Goal: Information Seeking & Learning: Learn about a topic

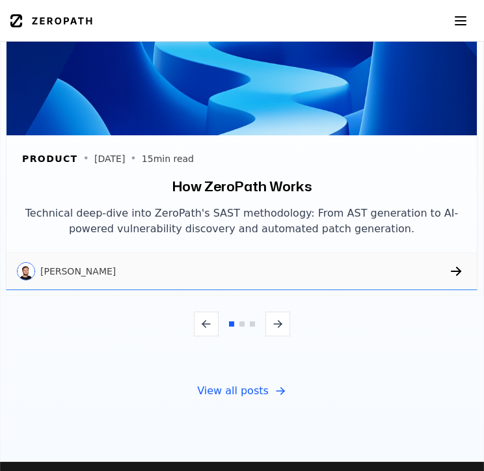
scroll to position [4591, 0]
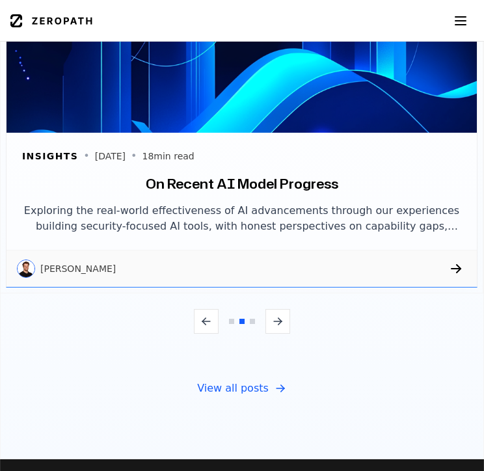
click at [211, 315] on icon "Previous post" at bounding box center [206, 321] width 13 height 13
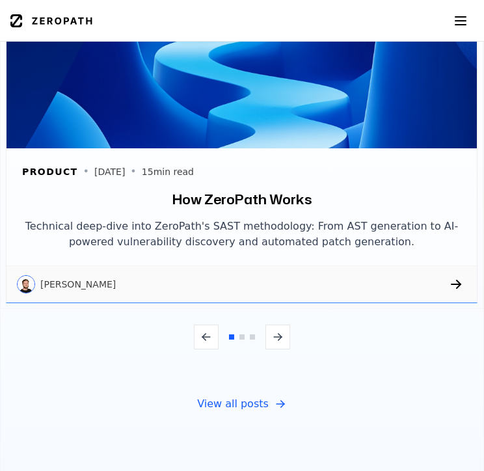
click at [204, 337] on icon "Previous post" at bounding box center [206, 337] width 8 height 0
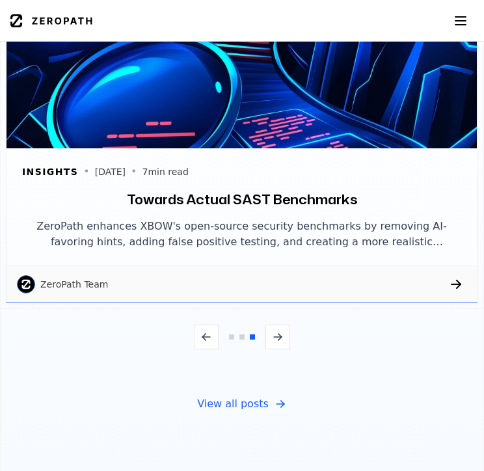
click at [204, 337] on icon "Previous post" at bounding box center [206, 337] width 8 height 0
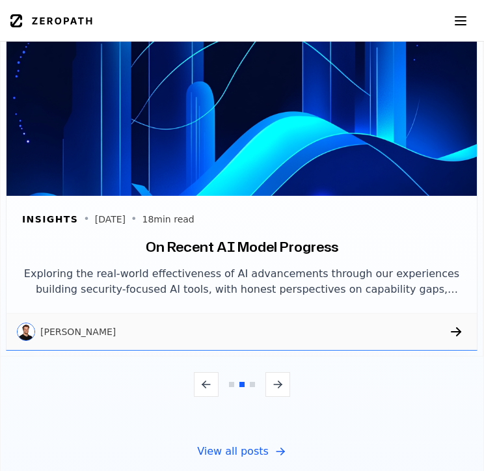
scroll to position [4574, 0]
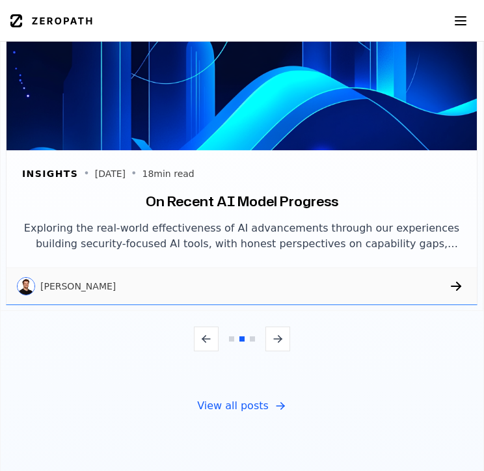
click at [455, 286] on icon at bounding box center [456, 286] width 9 height 0
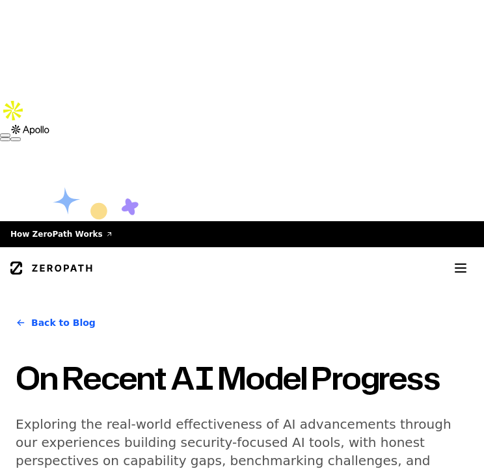
click at [34, 305] on link "Back to Blog" at bounding box center [56, 323] width 80 height 36
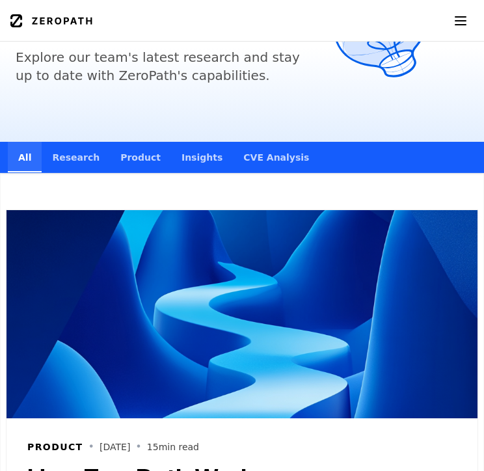
scroll to position [369, 0]
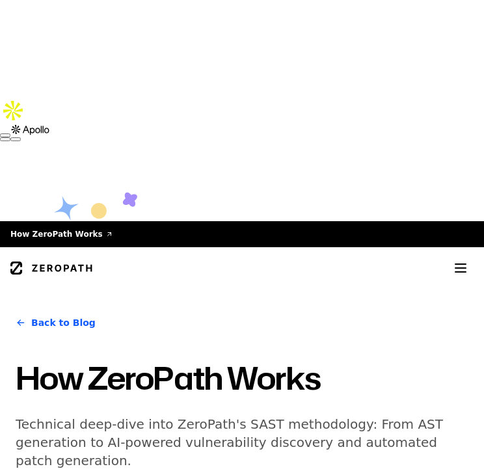
click at [23, 262] on icon at bounding box center [51, 268] width 82 height 13
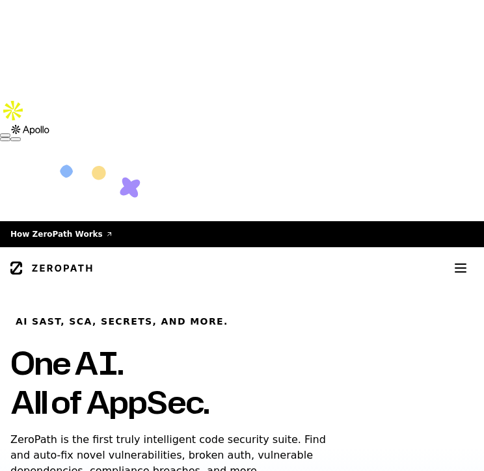
click at [47, 315] on h6 "AI SAST, SCA, Secrets, and more." at bounding box center [122, 321] width 213 height 13
click at [456, 260] on icon "Toggle menu" at bounding box center [461, 268] width 16 height 16
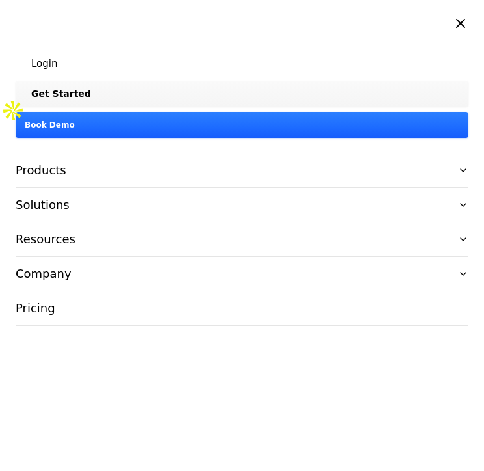
click at [221, 179] on button "Products" at bounding box center [242, 171] width 453 height 34
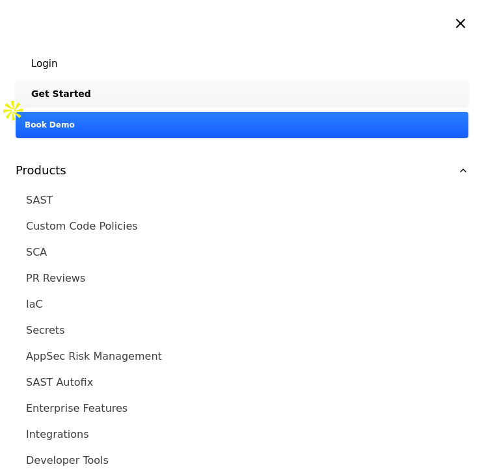
scroll to position [158, 0]
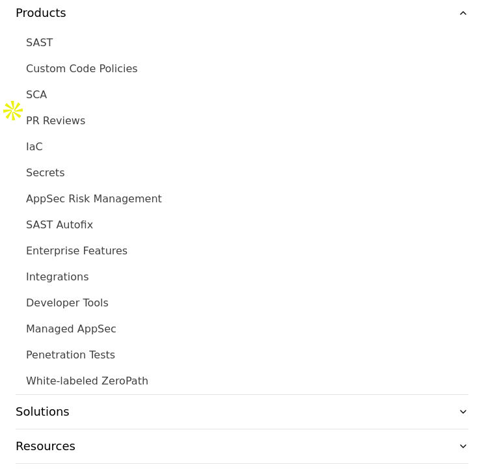
click at [89, 307] on link "Developer Tools" at bounding box center [247, 303] width 443 height 26
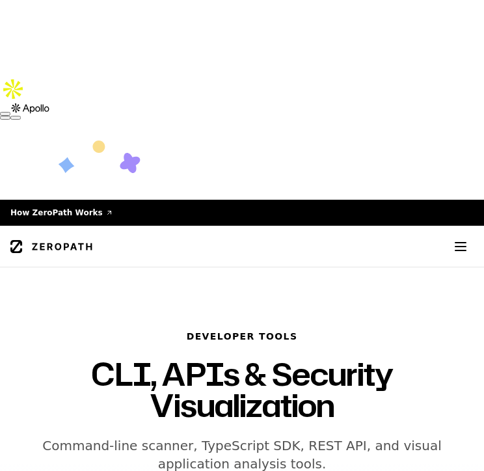
scroll to position [25, 0]
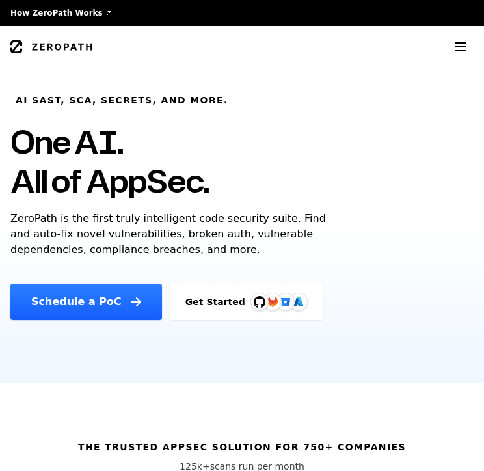
click at [53, 12] on span "How ZeroPath Works" at bounding box center [56, 13] width 92 height 10
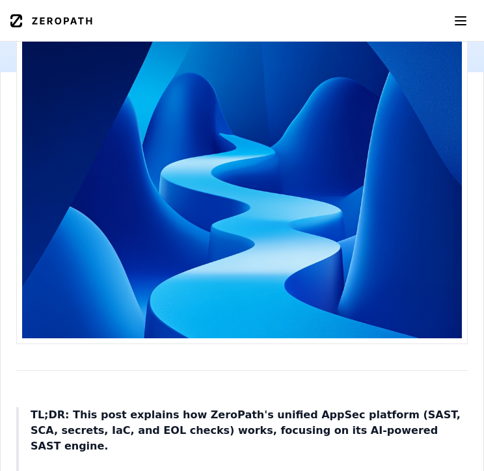
scroll to position [611, 0]
